Goal: Transaction & Acquisition: Purchase product/service

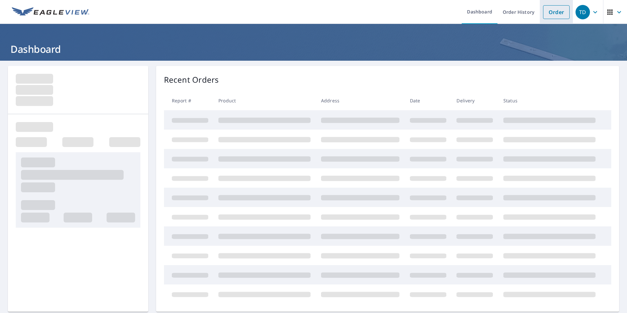
click at [546, 9] on link "Order" at bounding box center [556, 12] width 27 height 14
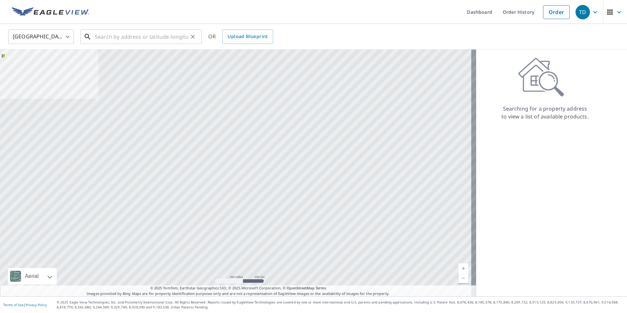
click at [149, 38] on input "text" at bounding box center [141, 37] width 93 height 18
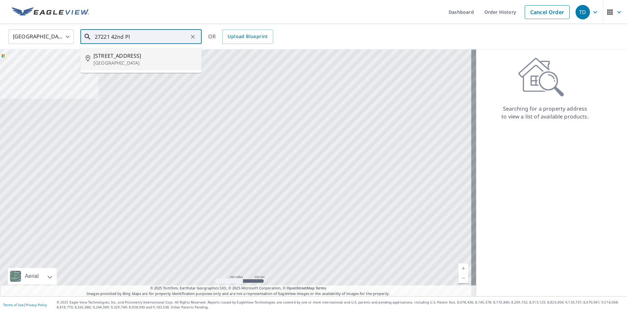
click at [145, 55] on span "[STREET_ADDRESS]" at bounding box center [144, 56] width 103 height 8
type input "[STREET_ADDRESS]"
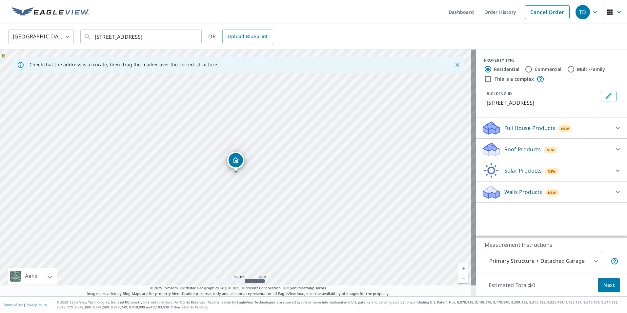
click at [551, 147] on div "New" at bounding box center [550, 149] width 13 height 8
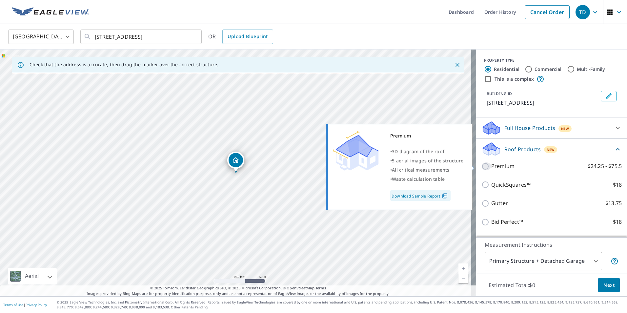
click at [481, 165] on input "Premium $24.25 - $75.5" at bounding box center [486, 166] width 10 height 8
checkbox input "true"
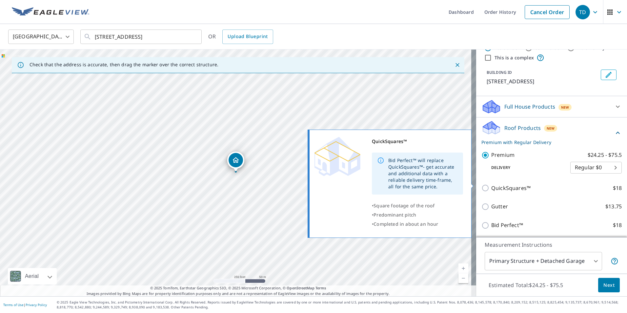
scroll to position [33, 0]
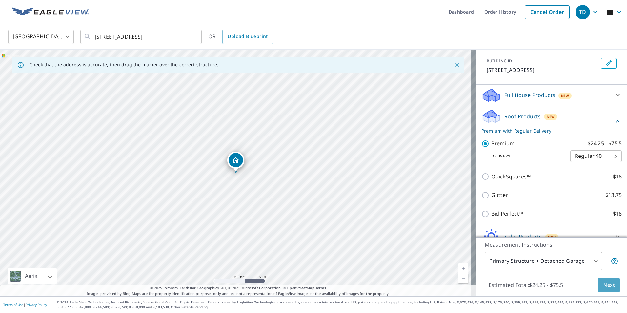
click at [605, 284] on span "Next" at bounding box center [608, 285] width 11 height 8
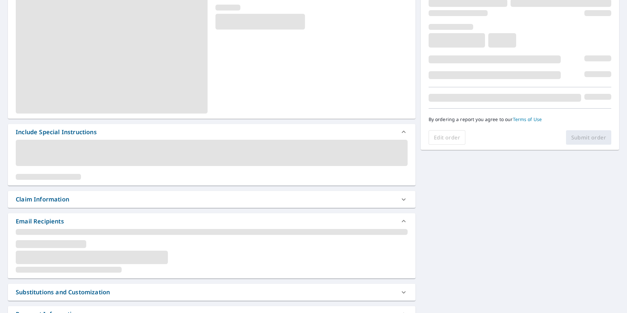
scroll to position [98, 0]
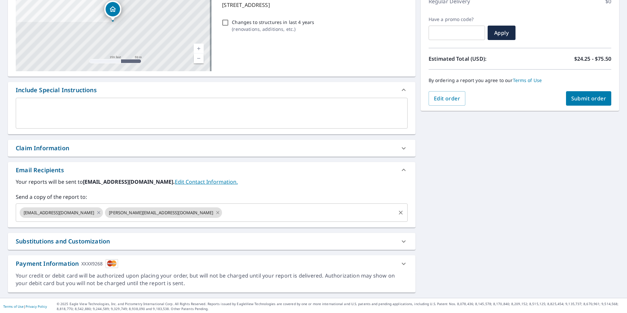
click at [215, 212] on icon at bounding box center [217, 212] width 5 height 7
click at [96, 212] on icon at bounding box center [98, 212] width 5 height 7
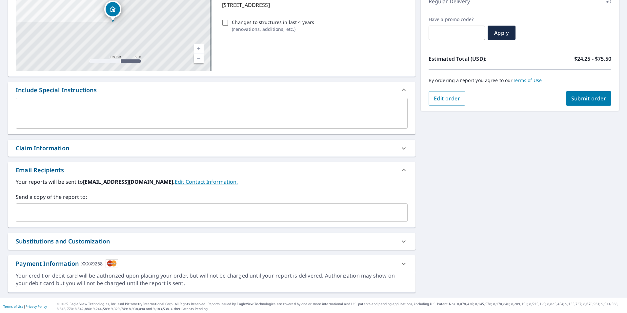
click at [78, 212] on input "text" at bounding box center [207, 212] width 376 height 12
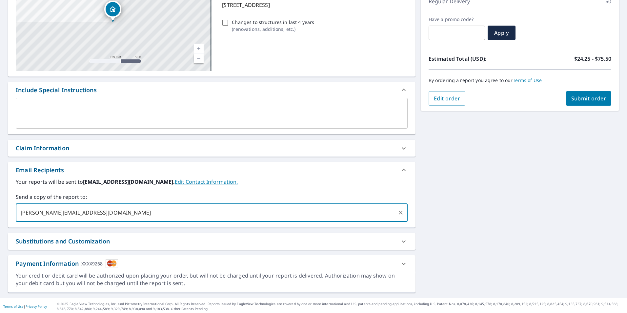
type input "[PERSON_NAME][EMAIL_ADDRESS][DOMAIN_NAME]"
type input "[EMAIL_ADDRESS][DOMAIN_NAME]"
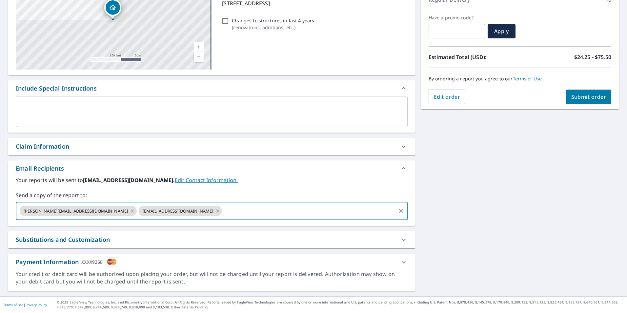
click at [595, 96] on span "Submit order" at bounding box center [588, 96] width 35 height 7
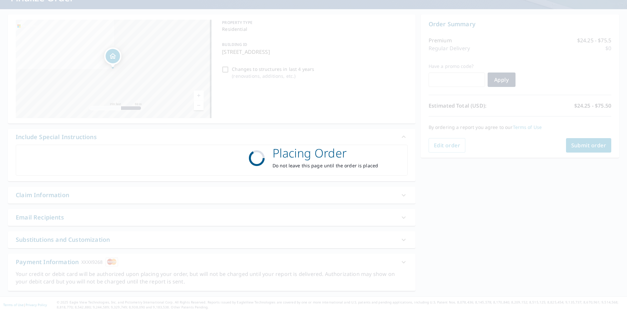
scroll to position [51, 0]
